Goal: Information Seeking & Learning: Learn about a topic

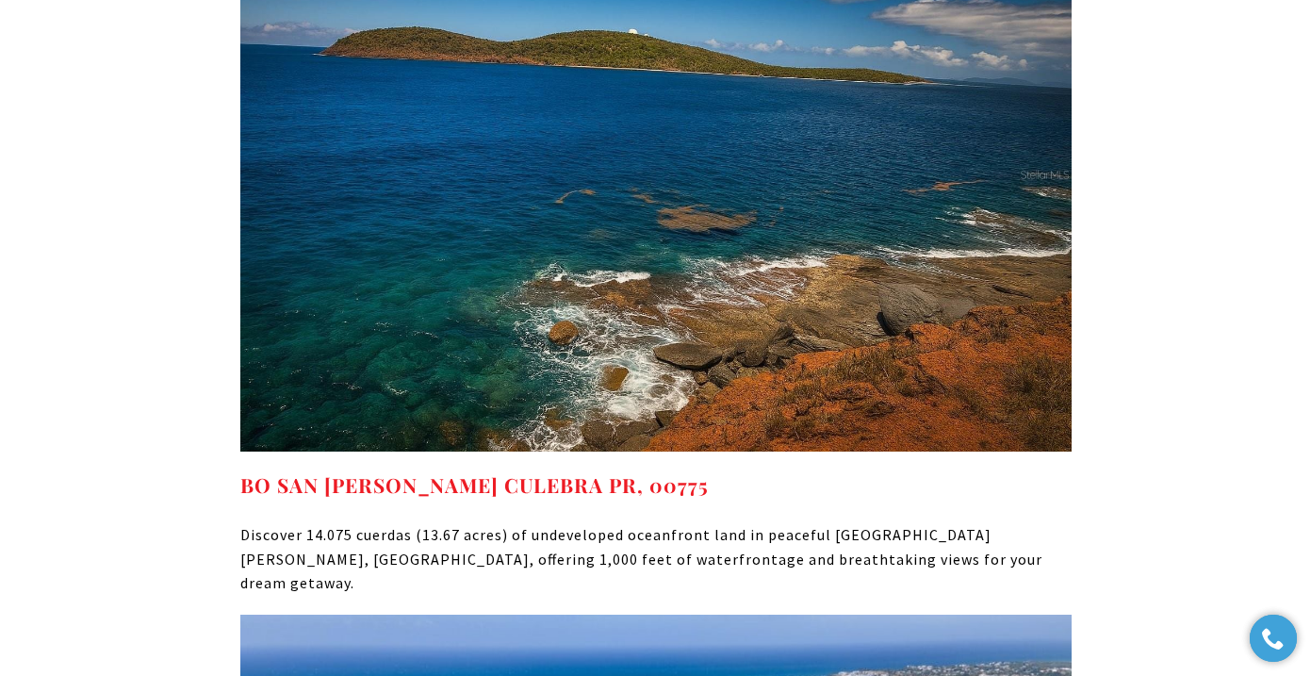
scroll to position [8348, 0]
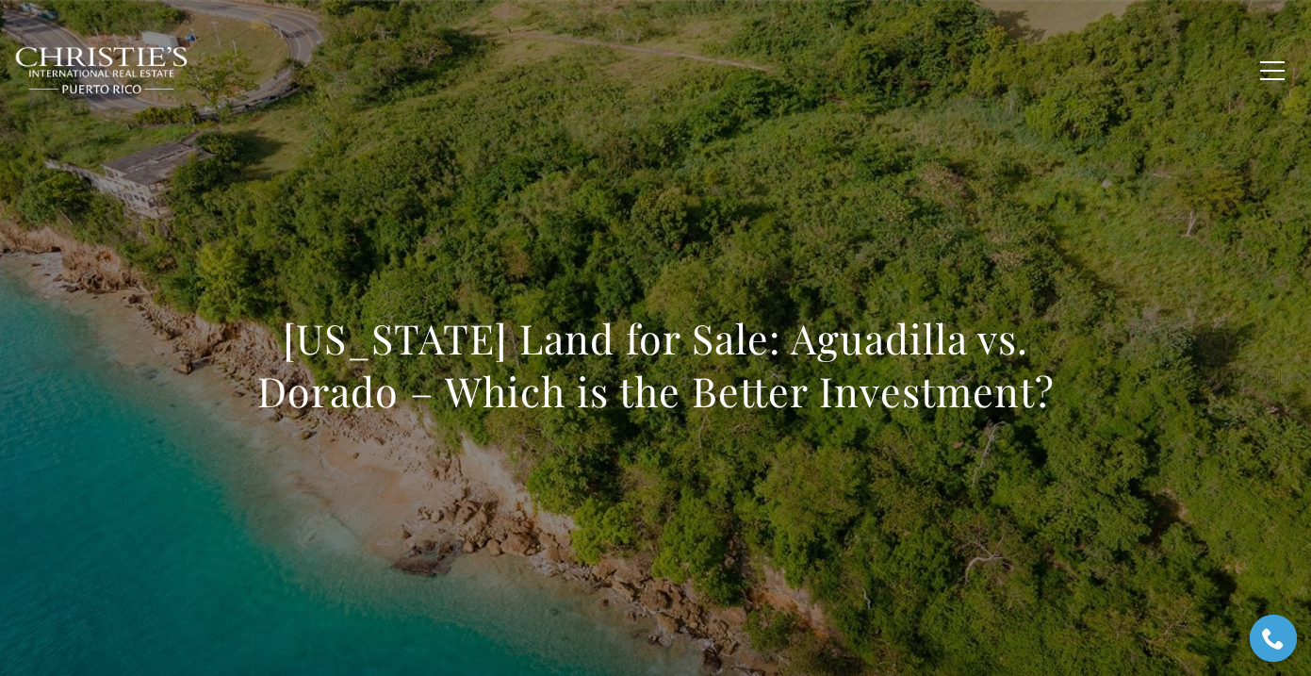
drag, startPoint x: 280, startPoint y: 336, endPoint x: 1095, endPoint y: 405, distance: 818.0
click at [1095, 405] on div "[US_STATE] Land for Sale: Aguadilla vs. Dorado – Which is the Better Investment?" at bounding box center [655, 376] width 1311 height 565
copy h1 "[US_STATE] Land for Sale: Aguadilla vs. Dorado – Which is the Better Investment?"
drag, startPoint x: 1108, startPoint y: 261, endPoint x: 1100, endPoint y: 270, distance: 12.7
click at [1108, 261] on div "[US_STATE] Land for Sale: Aguadilla vs. Dorado – Which is the Better Investment?" at bounding box center [655, 376] width 1311 height 565
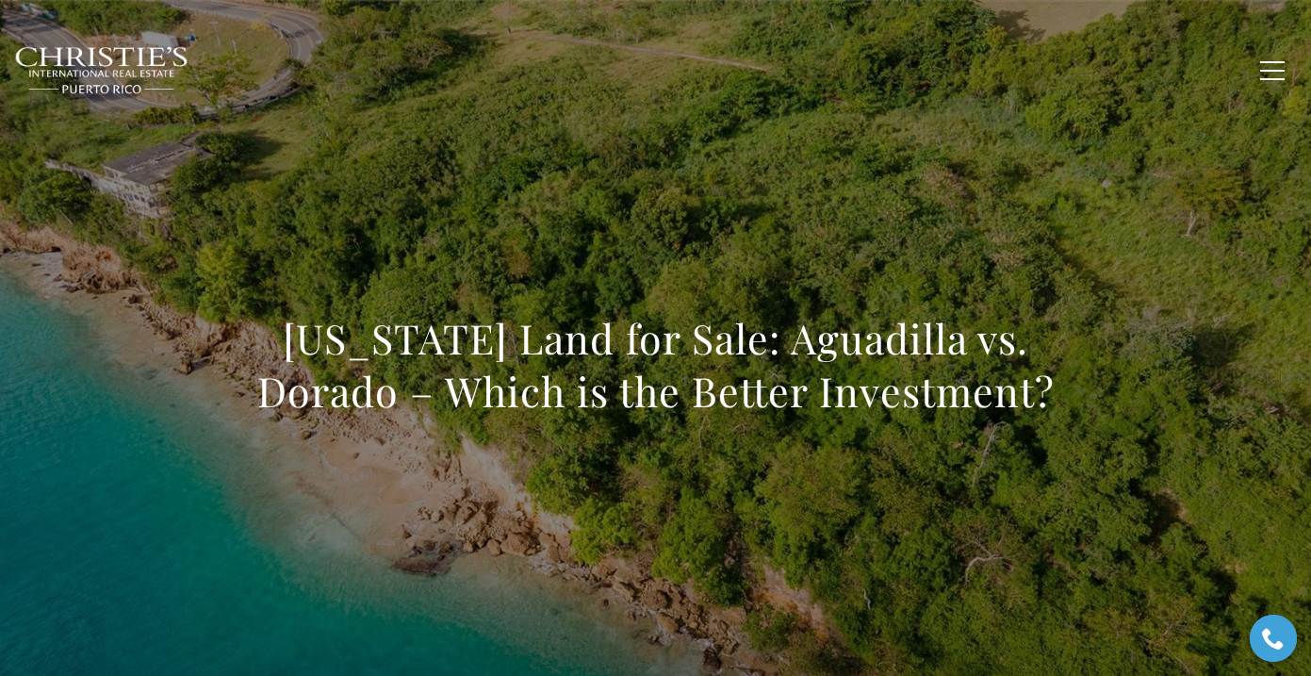
drag, startPoint x: 933, startPoint y: 385, endPoint x: 281, endPoint y: 344, distance: 653.4
click at [281, 344] on div "[US_STATE] Land for Sale: Aguadilla vs. Dorado – Which is the Better Investment?" at bounding box center [655, 376] width 1311 height 565
copy h1 "[US_STATE] Land for Sale: Aguadilla vs. Dorado – Which is the Better Investment?"
click at [1076, 188] on div "[US_STATE] Land for Sale: Aguadilla vs. Dorado – Which is the Better Investment?" at bounding box center [655, 376] width 1311 height 565
